Goal: Contribute content: Contribute content

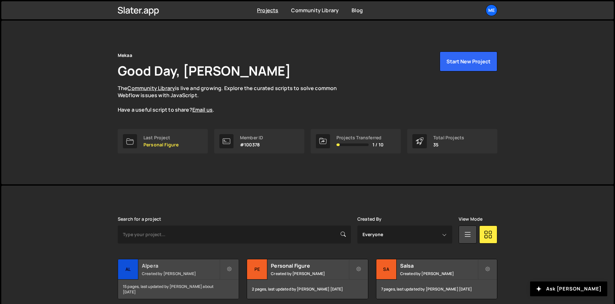
click at [150, 280] on div "15 pages, last updated by Alex Teillet about 2 months ago" at bounding box center [178, 288] width 121 height 19
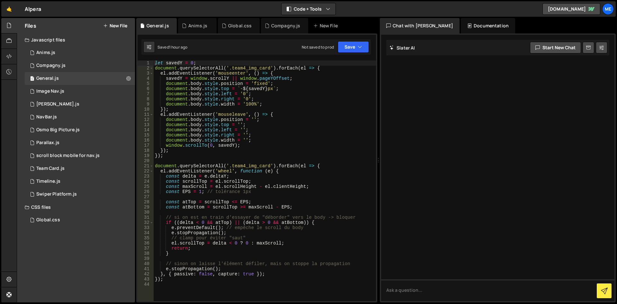
click at [119, 23] on button "New File" at bounding box center [115, 25] width 24 height 5
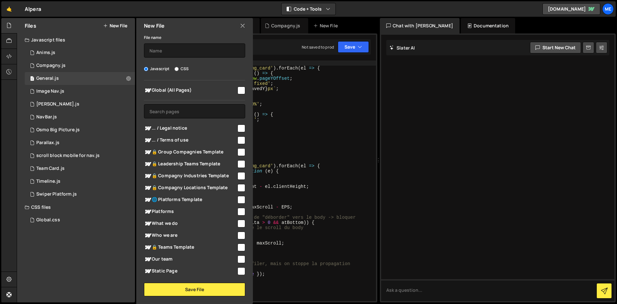
click at [155, 58] on div "File name Javascript CSS Global (All Pages) Save File" at bounding box center [194, 164] width 117 height 263
click at [171, 87] on span "Global (All Pages)" at bounding box center [190, 91] width 93 height 8
checkbox input "true"
click at [170, 53] on input "text" at bounding box center [194, 50] width 101 height 14
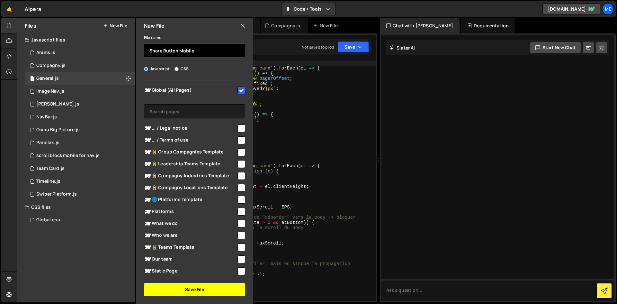
type input "Share Button Mobile"
click at [180, 287] on button "Save File" at bounding box center [194, 290] width 101 height 14
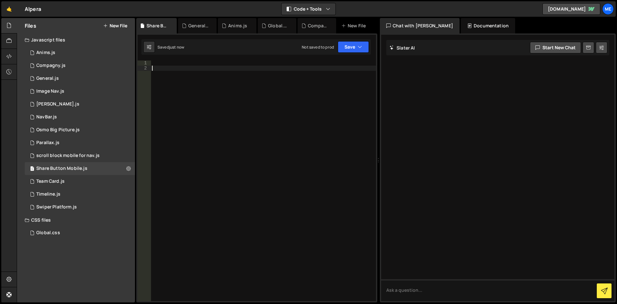
click at [294, 134] on div at bounding box center [263, 185] width 225 height 251
paste textarea "< script >"
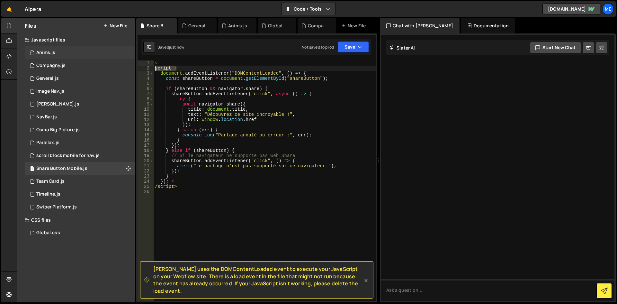
drag, startPoint x: 184, startPoint y: 68, endPoint x: 83, endPoint y: 55, distance: 101.8
click at [83, 55] on div "Files New File Javascript files 1 Anims.js 0 1 Compagny.js 0 1 General.js 0 1 1…" at bounding box center [317, 160] width 601 height 285
type textarea "< script >"
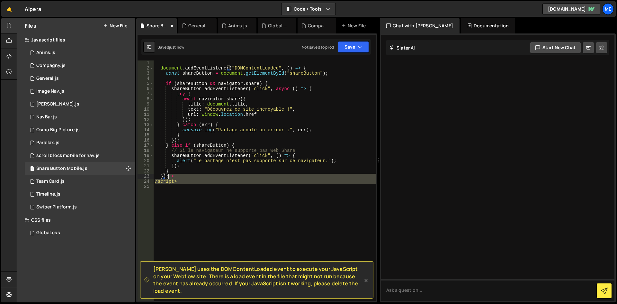
drag, startPoint x: 186, startPoint y: 184, endPoint x: 168, endPoint y: 175, distance: 19.6
click at [168, 175] on div "document . addEventListener ( "DOMContentLoaded" , ( ) => { const shareButton =…" at bounding box center [265, 185] width 223 height 251
type textarea "});"
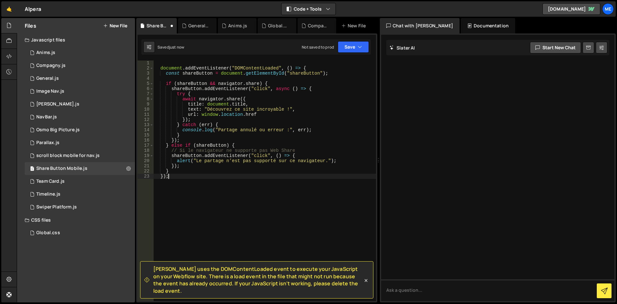
drag, startPoint x: 171, startPoint y: 176, endPoint x: 141, endPoint y: 176, distance: 29.3
click at [141, 176] on div "}); 1 2 3 4 5 6 7 8 9 10 11 12 13 14 15 16 17 18 19 20 21 22 23 document . addE…" at bounding box center [257, 180] width 239 height 241
drag, startPoint x: 319, startPoint y: 67, endPoint x: 57, endPoint y: 62, distance: 262.1
click at [58, 62] on div "Files New File Javascript files 1 Anims.js 0 1 Compagny.js 0 1 General.js 0 1 1…" at bounding box center [317, 160] width 601 height 285
type textarea "document.addEventListener("DOMContentLoaded", () => {"
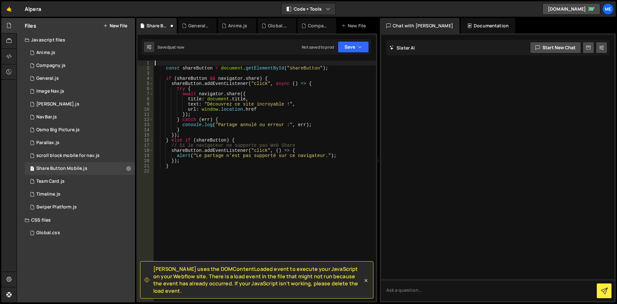
type textarea "const shareButton = document.getElementById("shareButton");"
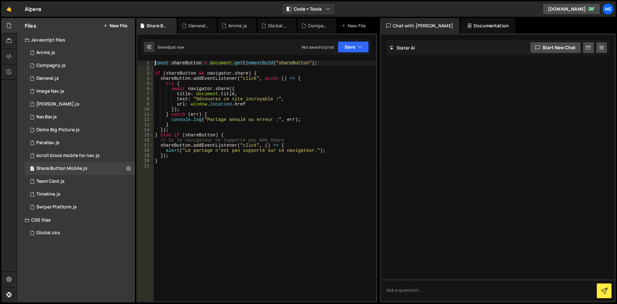
click at [262, 164] on div "const shareButton = document . getElementById ( "shareButton" ) ; if ( shareBut…" at bounding box center [265, 185] width 223 height 251
